Goal: Information Seeking & Learning: Learn about a topic

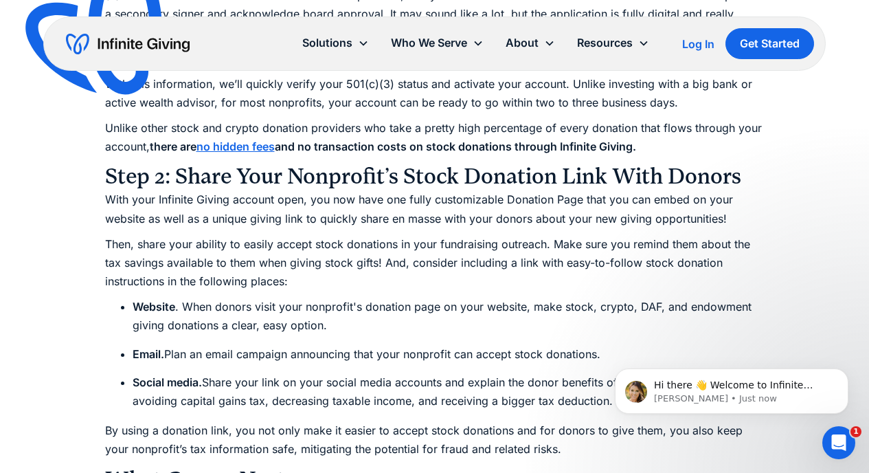
scroll to position [2070, 0]
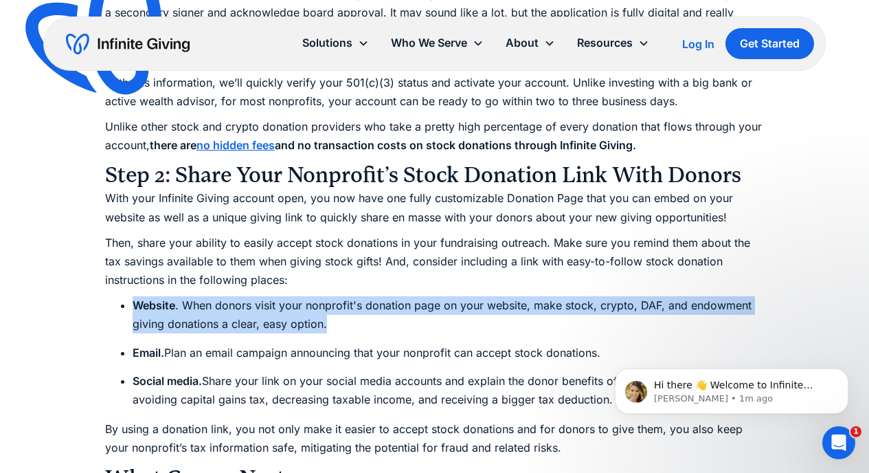
drag, startPoint x: 132, startPoint y: 304, endPoint x: 476, endPoint y: 391, distance: 354.5
click at [285, 326] on li "Website . When donors visit your nonprofit's donation page on your website, mak…" at bounding box center [449, 314] width 632 height 37
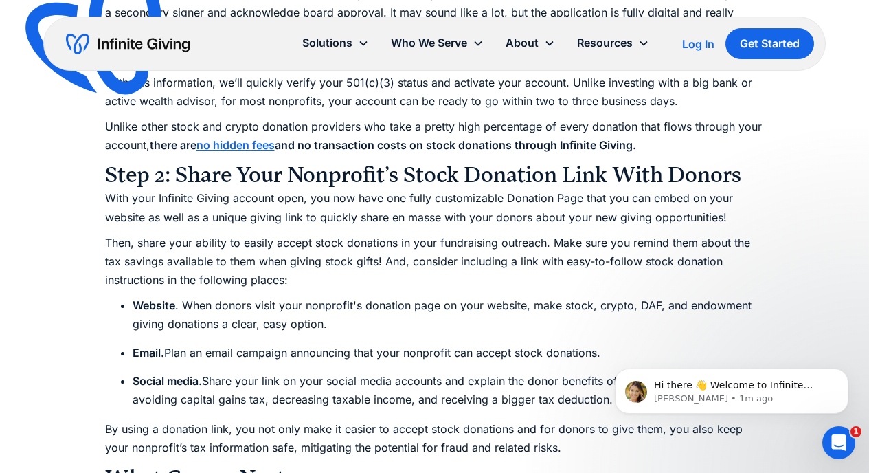
click at [334, 324] on li "Website . When donors visit your nonprofit's donation page on your website, mak…" at bounding box center [449, 314] width 632 height 37
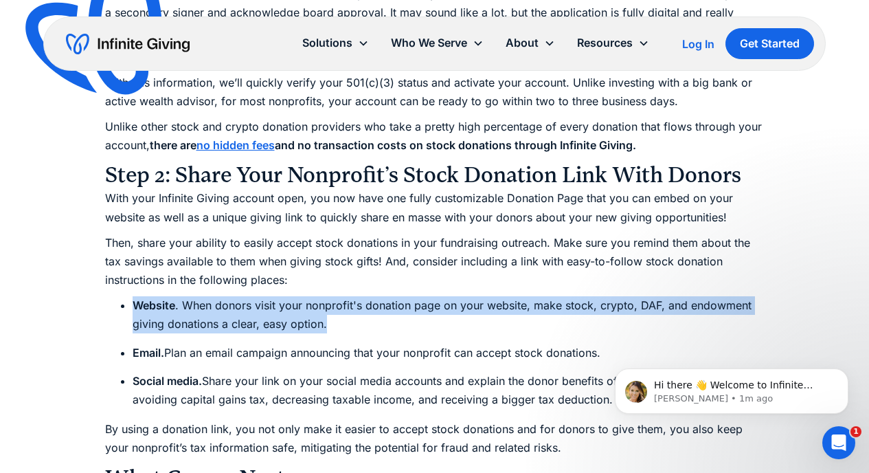
drag, startPoint x: 328, startPoint y: 326, endPoint x: 135, endPoint y: 302, distance: 193.8
click at [135, 302] on li "Website . When donors visit your nonprofit's donation page on your website, mak…" at bounding box center [449, 314] width 632 height 37
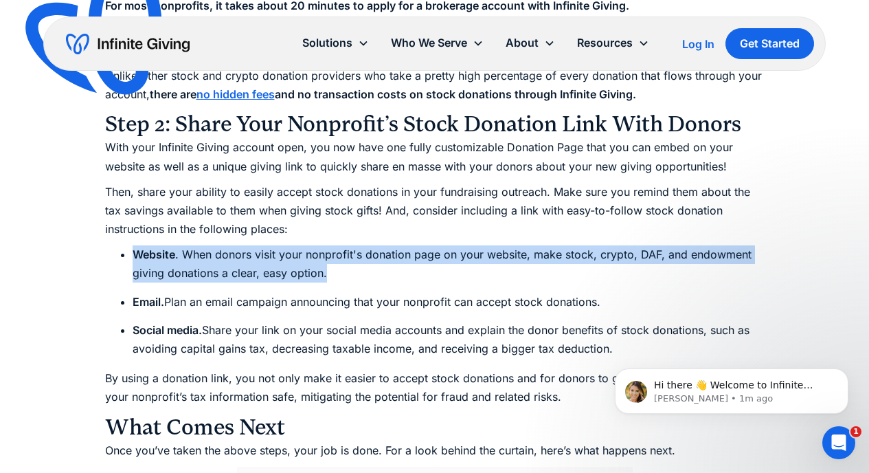
scroll to position [2123, 0]
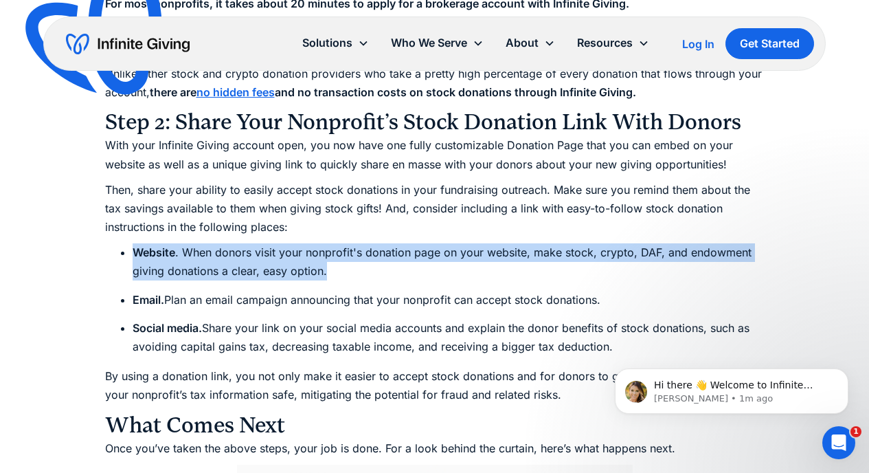
click at [530, 253] on li "Website . When donors visit your nonprofit's donation page on your website, mak…" at bounding box center [449, 261] width 632 height 37
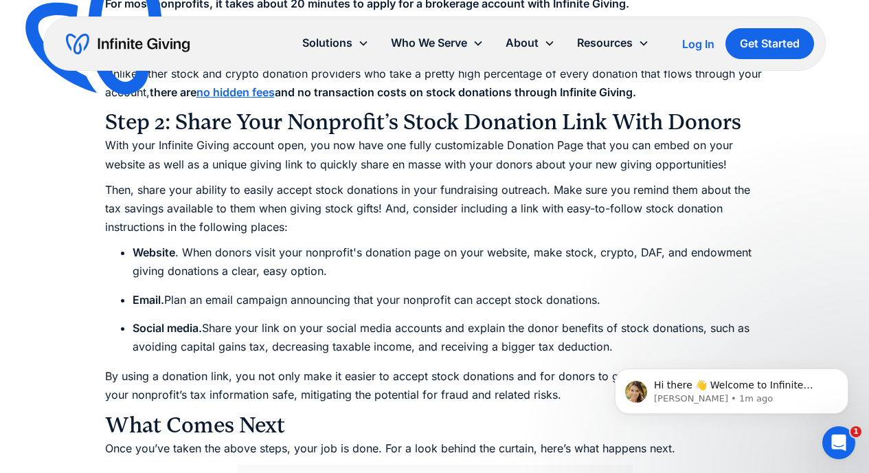
click at [533, 254] on li "Website . When donors visit your nonprofit's donation page on your website, mak…" at bounding box center [449, 261] width 632 height 37
click at [146, 296] on strong "Email." at bounding box center [149, 300] width 32 height 14
